Goal: Check status: Check status

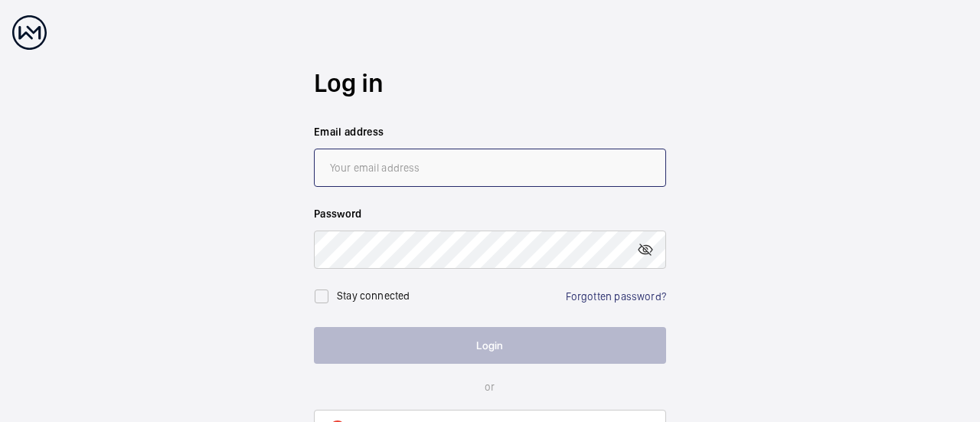
click at [381, 159] on input "email" at bounding box center [490, 168] width 352 height 38
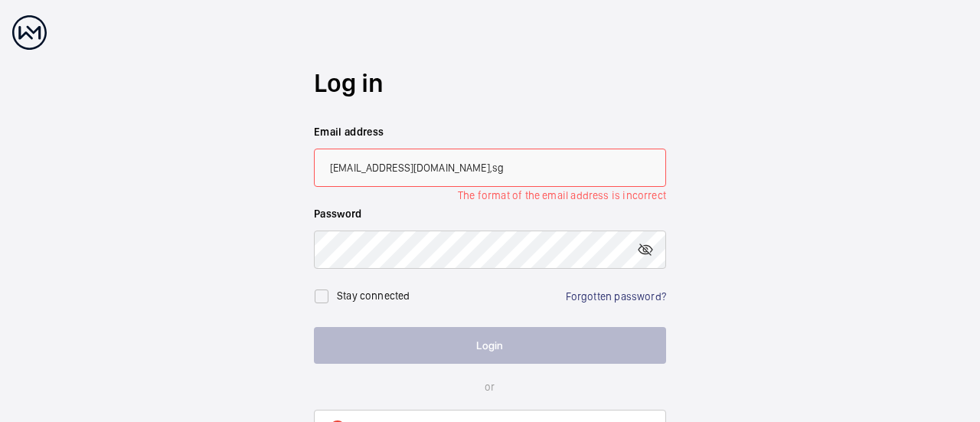
click at [497, 162] on input "[EMAIL_ADDRESS][DOMAIN_NAME],sg" at bounding box center [490, 168] width 352 height 38
click at [459, 171] on input "[EMAIL_ADDRESS][DOMAIN_NAME],sg" at bounding box center [490, 168] width 352 height 38
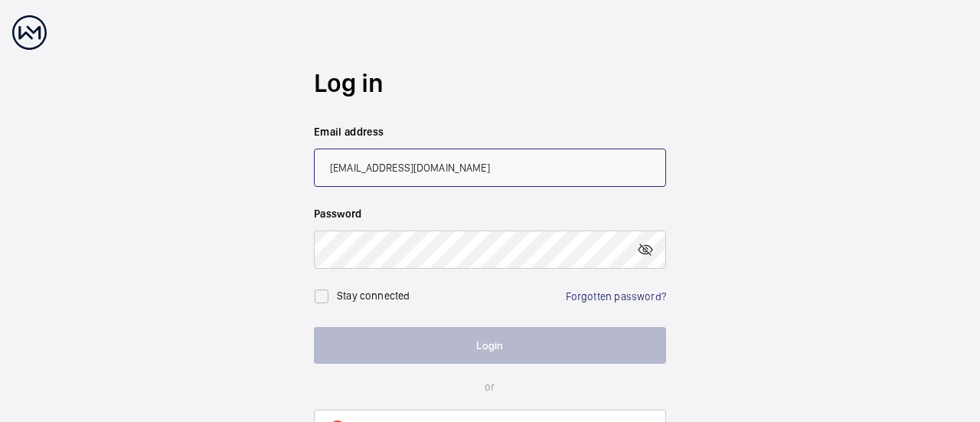
type input "[EMAIL_ADDRESS][DOMAIN_NAME]"
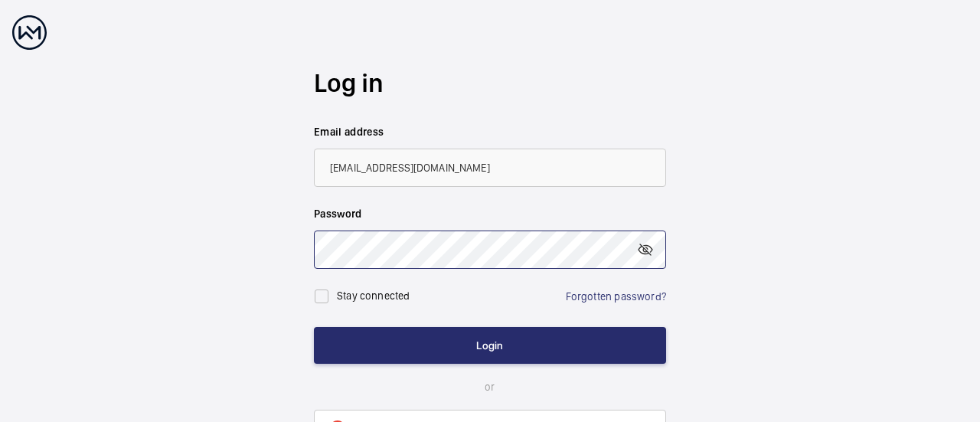
click at [314, 327] on button "Login" at bounding box center [490, 345] width 352 height 37
click at [326, 293] on input "checkbox" at bounding box center [321, 296] width 31 height 31
checkbox input "true"
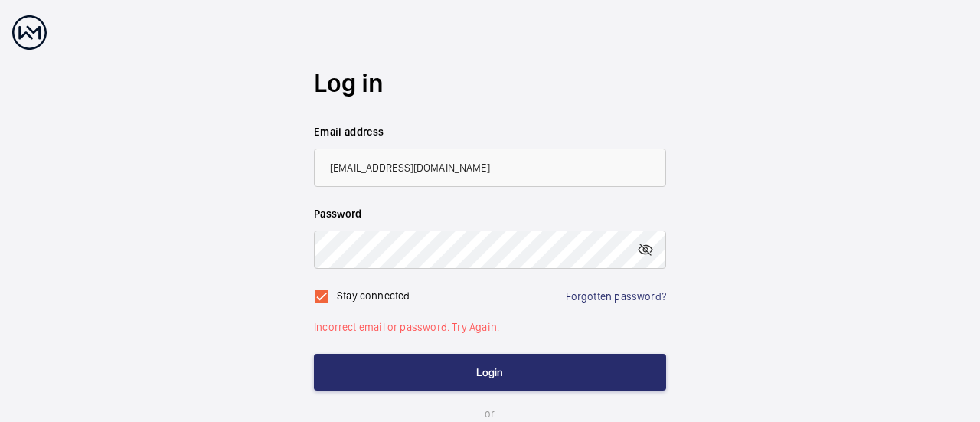
click at [439, 346] on form "Log in Email address [EMAIL_ADDRESS][DOMAIN_NAME] Password Stay connected Forgo…" at bounding box center [490, 236] width 352 height 473
click at [645, 249] on mat-icon at bounding box center [645, 249] width 18 height 18
click at [314, 354] on button "Login" at bounding box center [490, 372] width 352 height 37
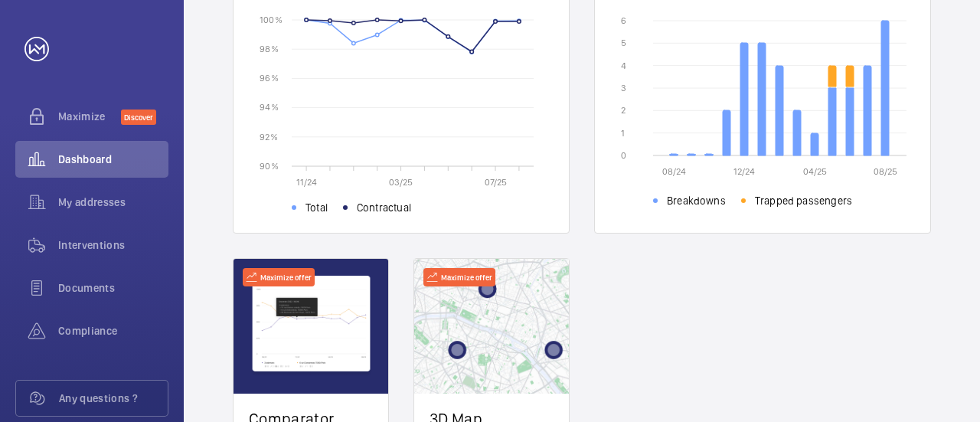
scroll to position [689, 0]
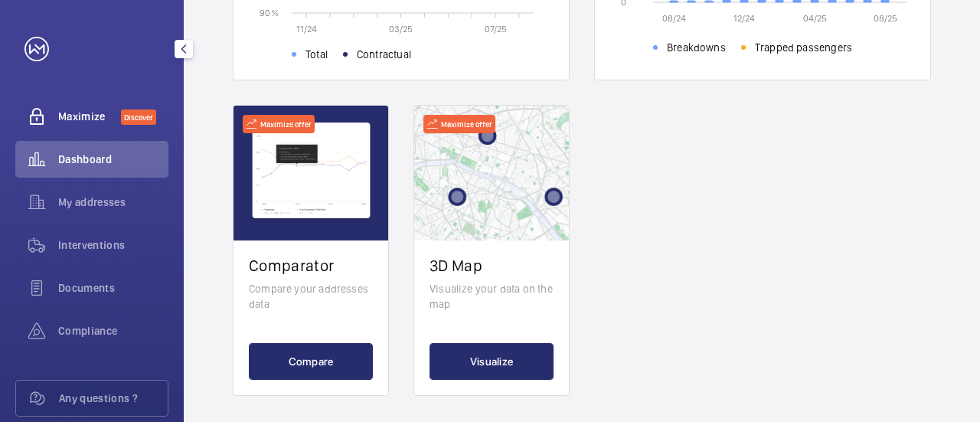
click at [64, 114] on span "Maximize" at bounding box center [89, 116] width 63 height 15
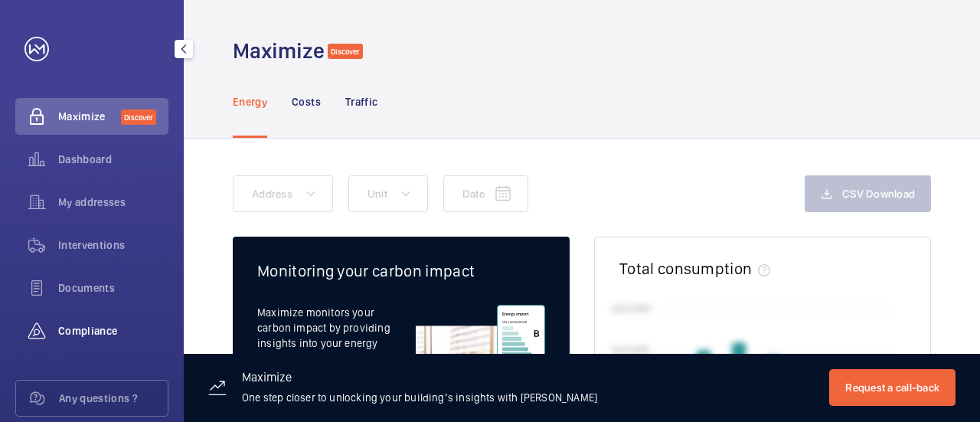
click at [90, 332] on span "Compliance" at bounding box center [113, 330] width 110 height 15
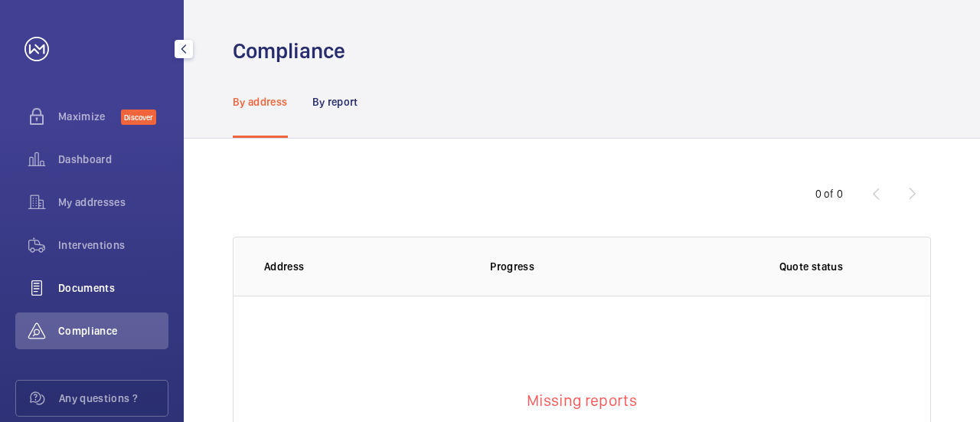
click at [94, 282] on span "Documents" at bounding box center [113, 287] width 110 height 15
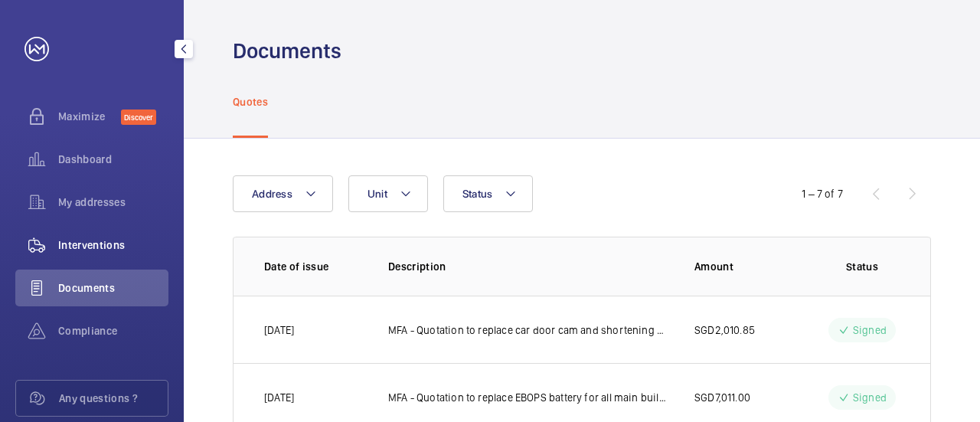
click at [96, 246] on span "Interventions" at bounding box center [113, 244] width 110 height 15
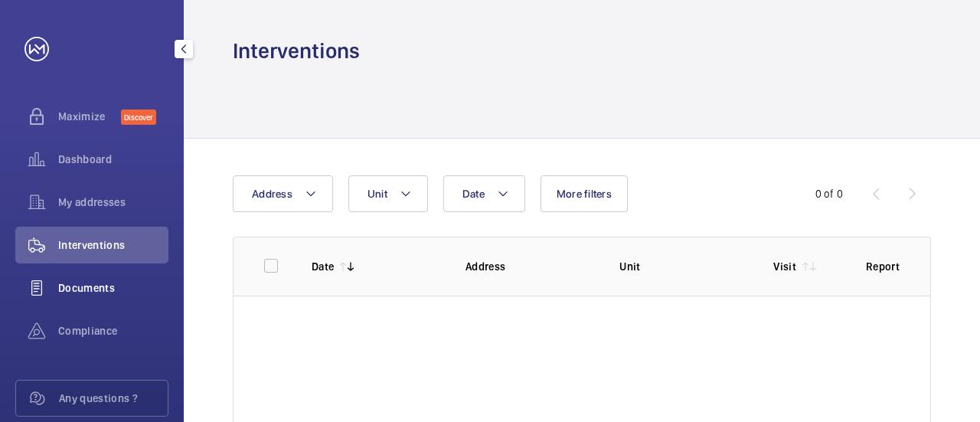
click at [92, 289] on span "Documents" at bounding box center [113, 287] width 110 height 15
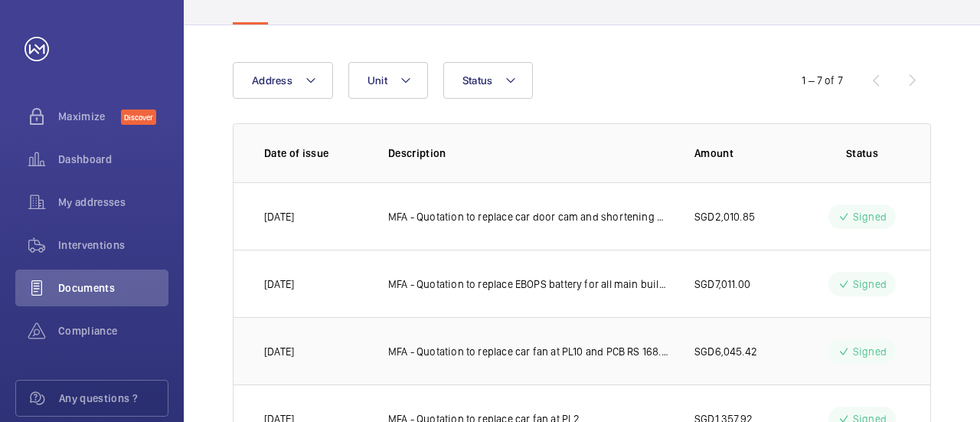
scroll to position [153, 0]
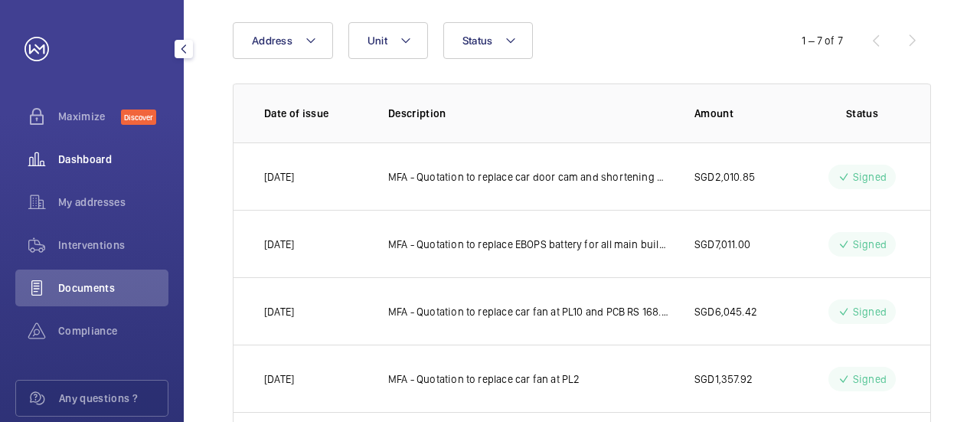
click at [96, 155] on span "Dashboard" at bounding box center [113, 159] width 110 height 15
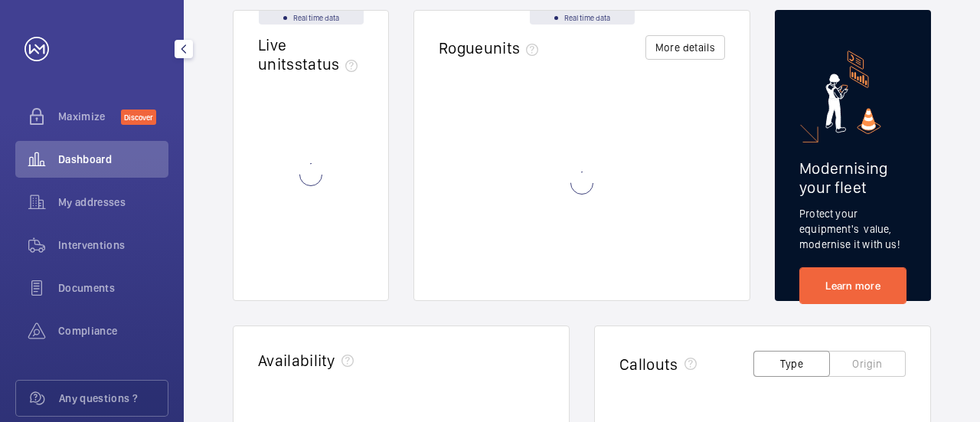
scroll to position [69, 0]
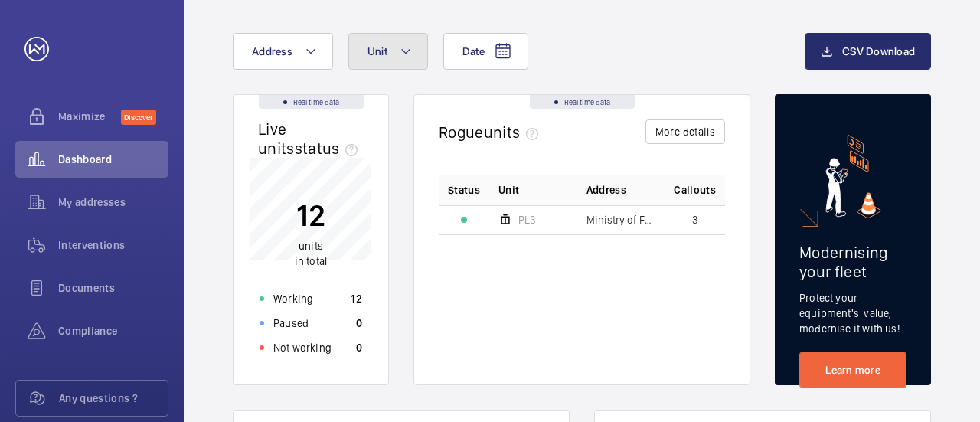
click at [386, 47] on button "Unit" at bounding box center [388, 51] width 80 height 37
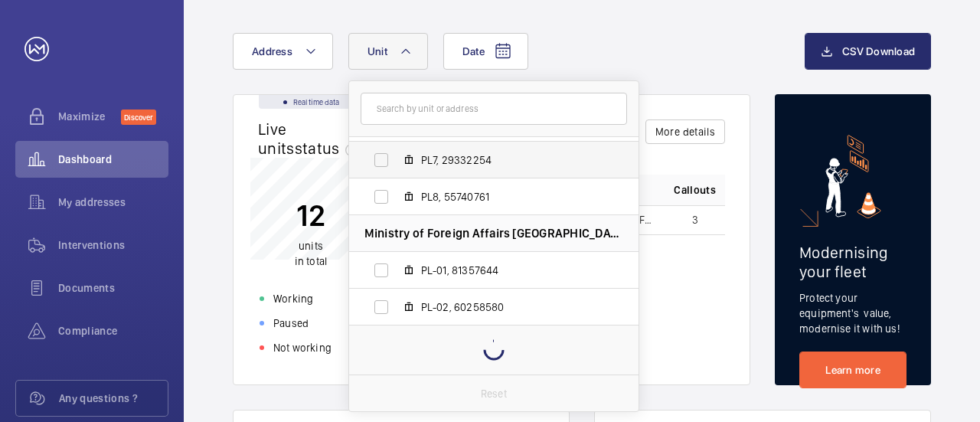
scroll to position [277, 0]
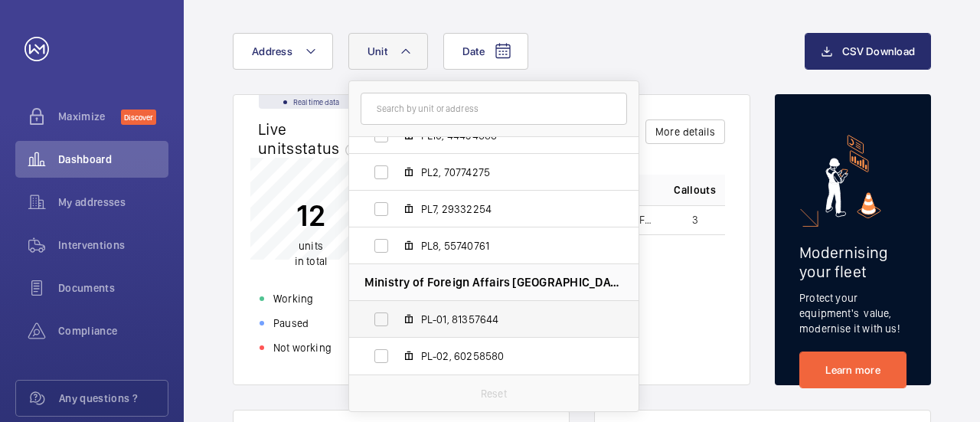
click at [502, 327] on label "PL-01, 81357644" at bounding box center [481, 319] width 265 height 37
click at [397, 327] on input "PL-01, 81357644" at bounding box center [381, 319] width 31 height 31
checkbox input "true"
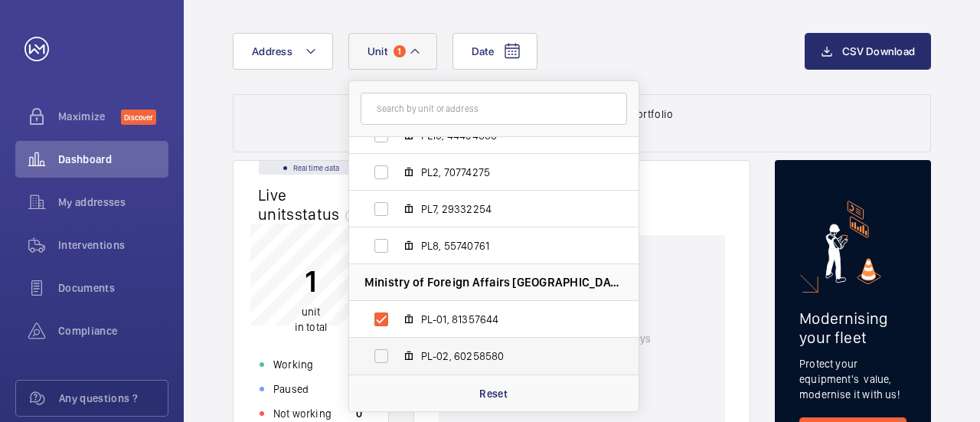
click at [394, 354] on label "PL-02, 60258580" at bounding box center [481, 356] width 265 height 37
click at [394, 354] on input "PL-02, 60258580" at bounding box center [381, 356] width 31 height 31
checkbox input "true"
click at [729, 206] on wm-front-card-header "Real time data Rogue units" at bounding box center [581, 198] width 335 height 74
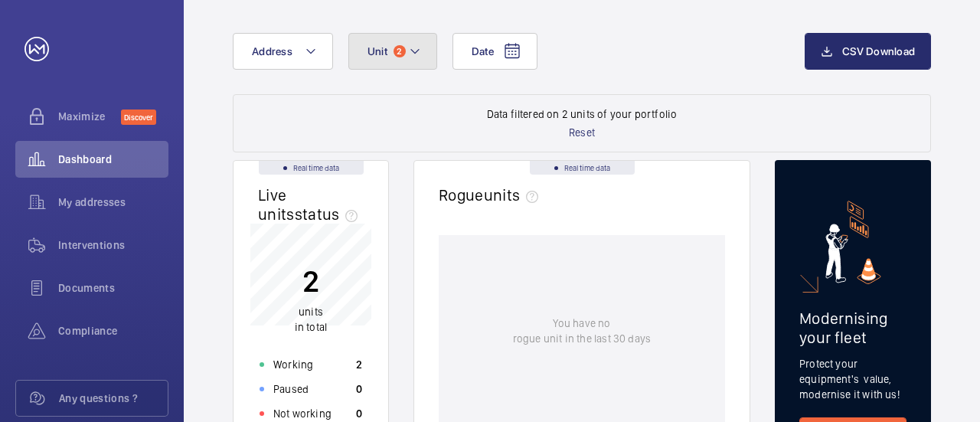
click at [424, 56] on button "Unit 2" at bounding box center [392, 51] width 89 height 37
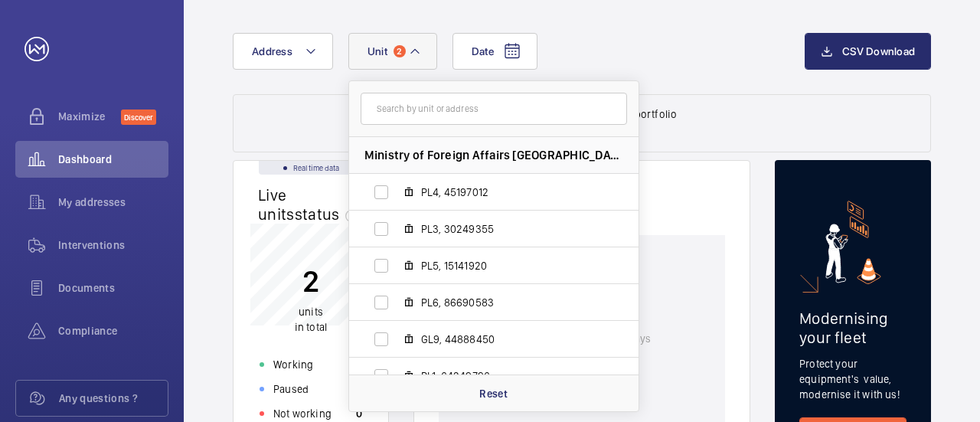
click at [698, 172] on wm-front-card-header "Real time data Rogue units" at bounding box center [581, 198] width 335 height 74
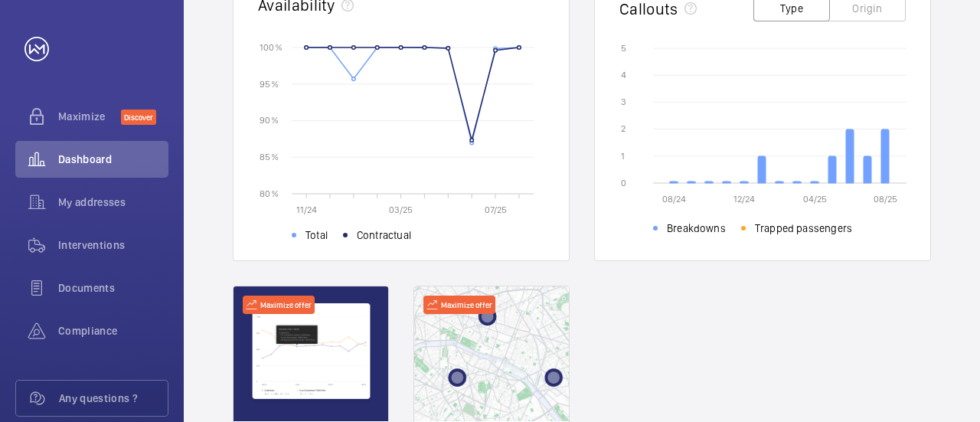
scroll to position [535, 0]
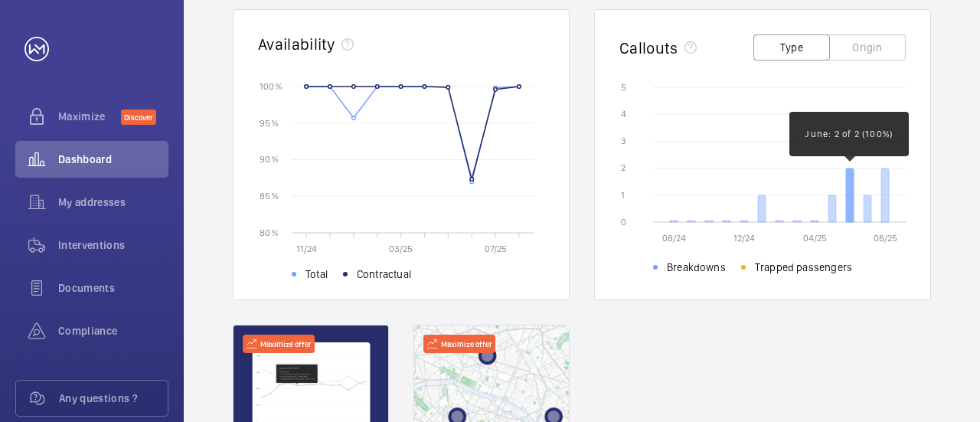
click at [850, 210] on icon at bounding box center [850, 195] width 8 height 54
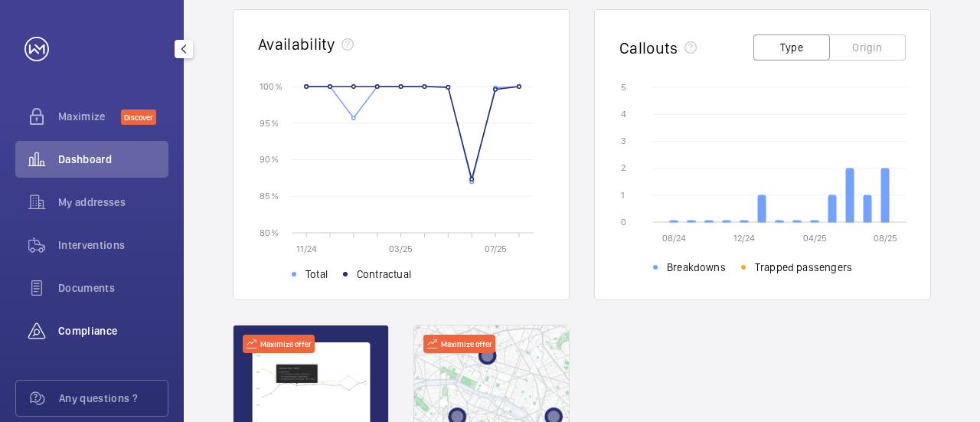
click at [104, 329] on span "Compliance" at bounding box center [113, 330] width 110 height 15
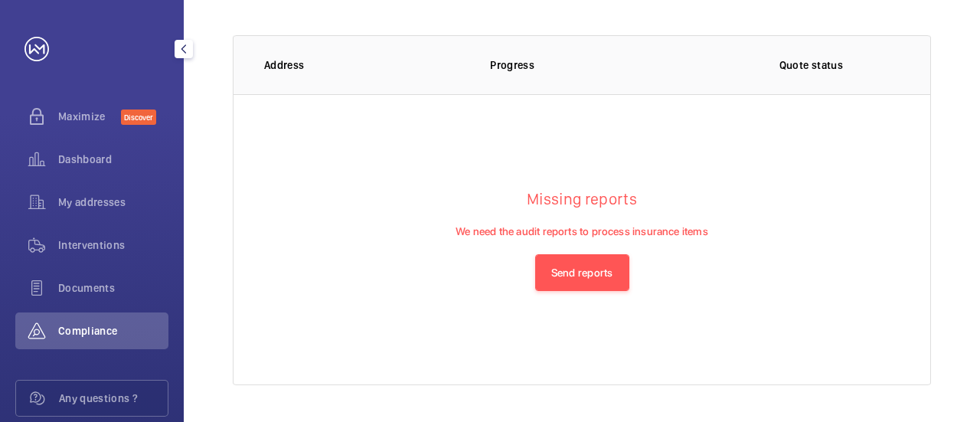
scroll to position [201, 0]
click at [98, 276] on div "Documents" at bounding box center [91, 287] width 153 height 37
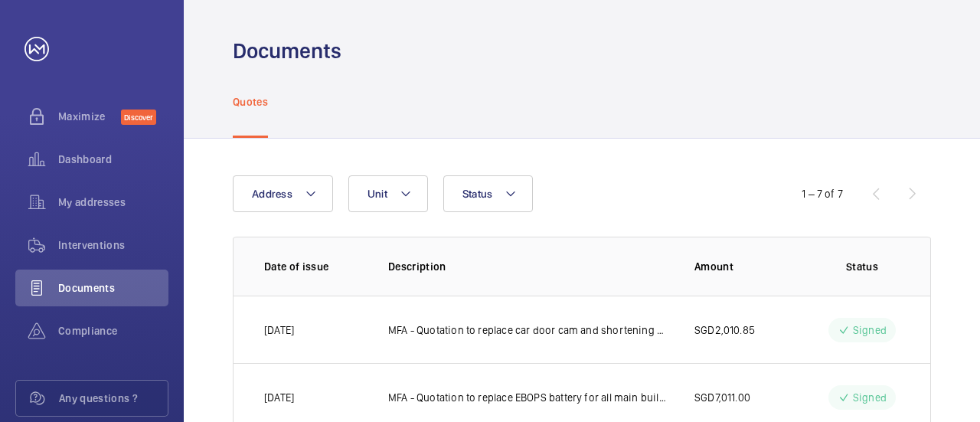
click at [909, 198] on div "1 – 7 of 7" at bounding box center [839, 193] width 184 height 18
click at [866, 198] on div "1 – 7 of 7" at bounding box center [825, 193] width 84 height 15
click at [873, 195] on div "1 – 7 of 7" at bounding box center [839, 193] width 184 height 18
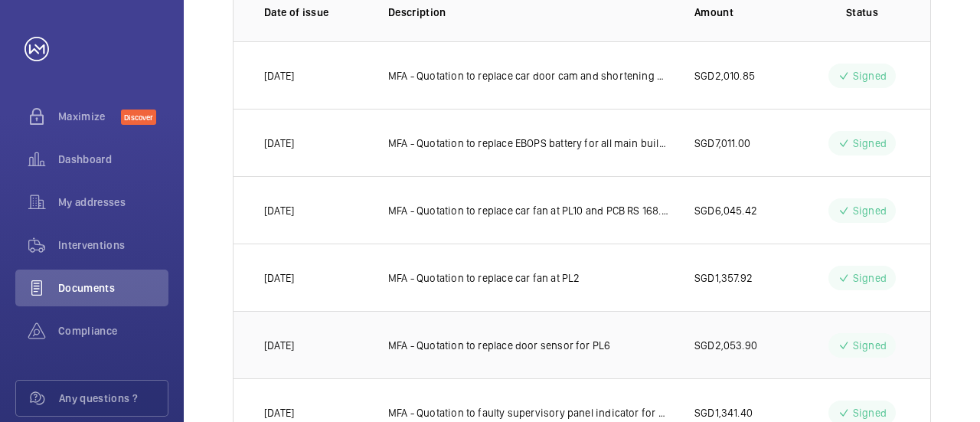
scroll to position [306, 0]
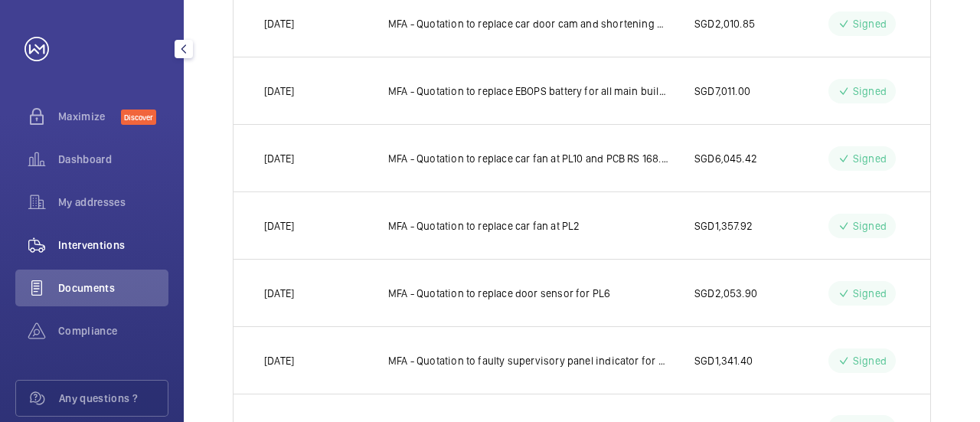
click at [97, 246] on span "Interventions" at bounding box center [113, 244] width 110 height 15
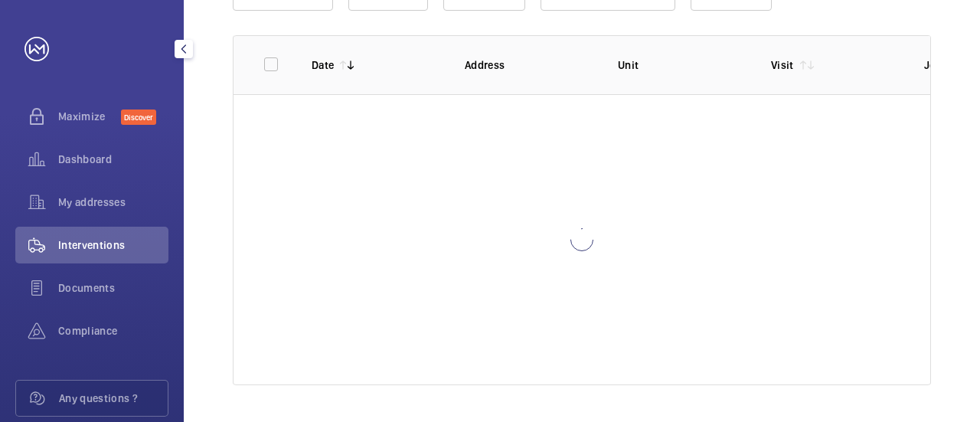
scroll to position [201, 0]
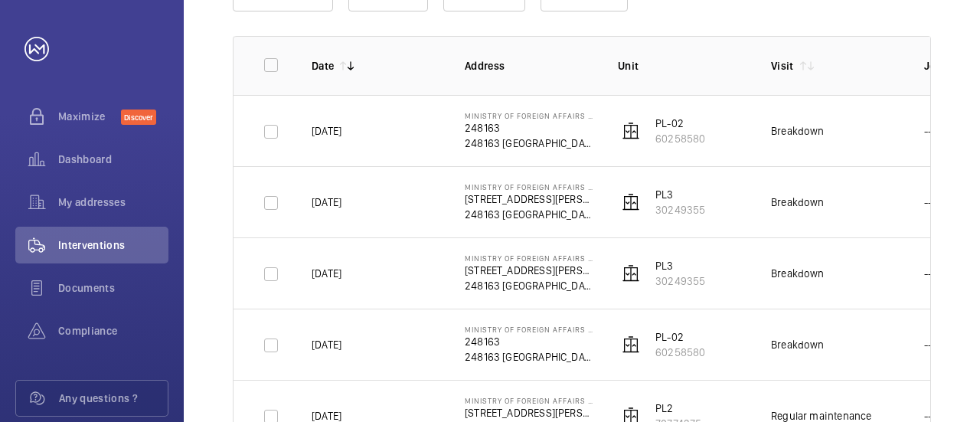
scroll to position [306, 0]
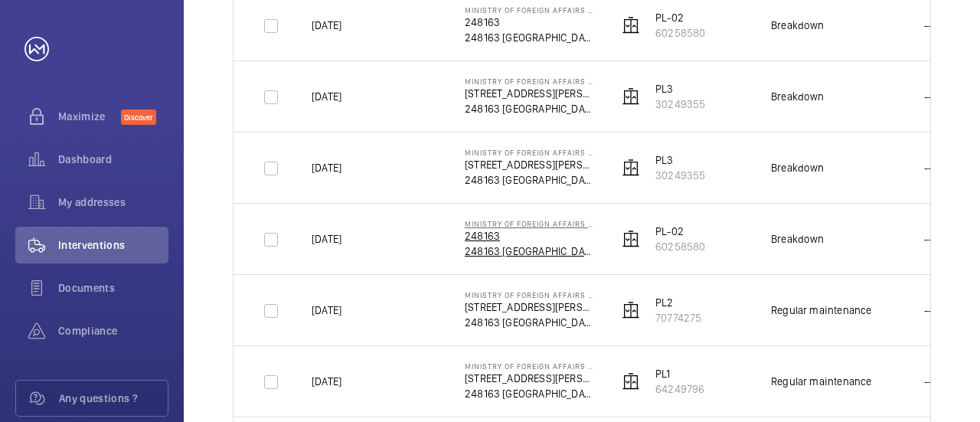
click at [530, 243] on p "248163 [GEOGRAPHIC_DATA]" at bounding box center [529, 250] width 129 height 15
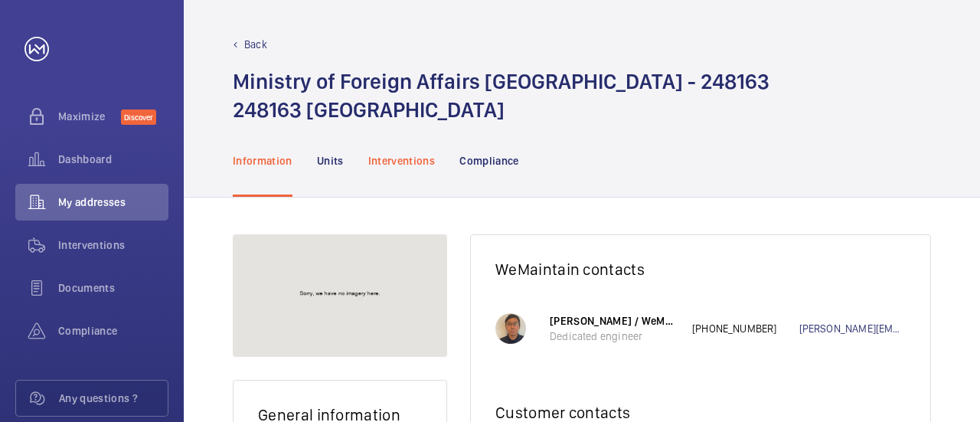
click at [426, 164] on p "Interventions" at bounding box center [401, 160] width 67 height 15
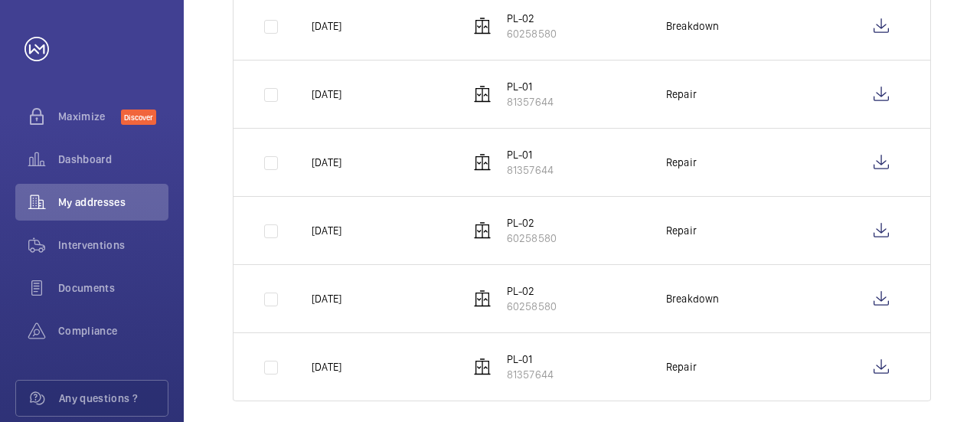
scroll to position [648, 0]
